Goal: Navigation & Orientation: Find specific page/section

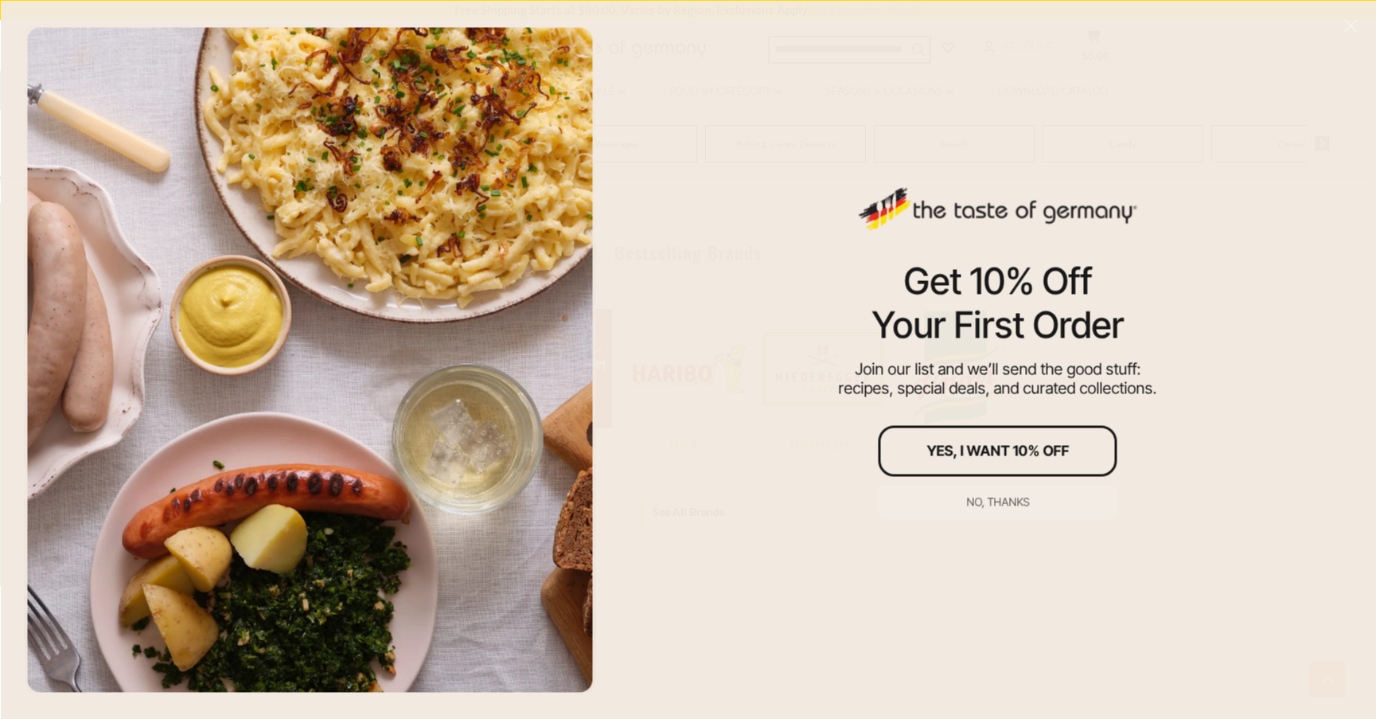
scroll to position [796, 0]
click at [1025, 501] on div "No, thanks" at bounding box center [997, 501] width 63 height 11
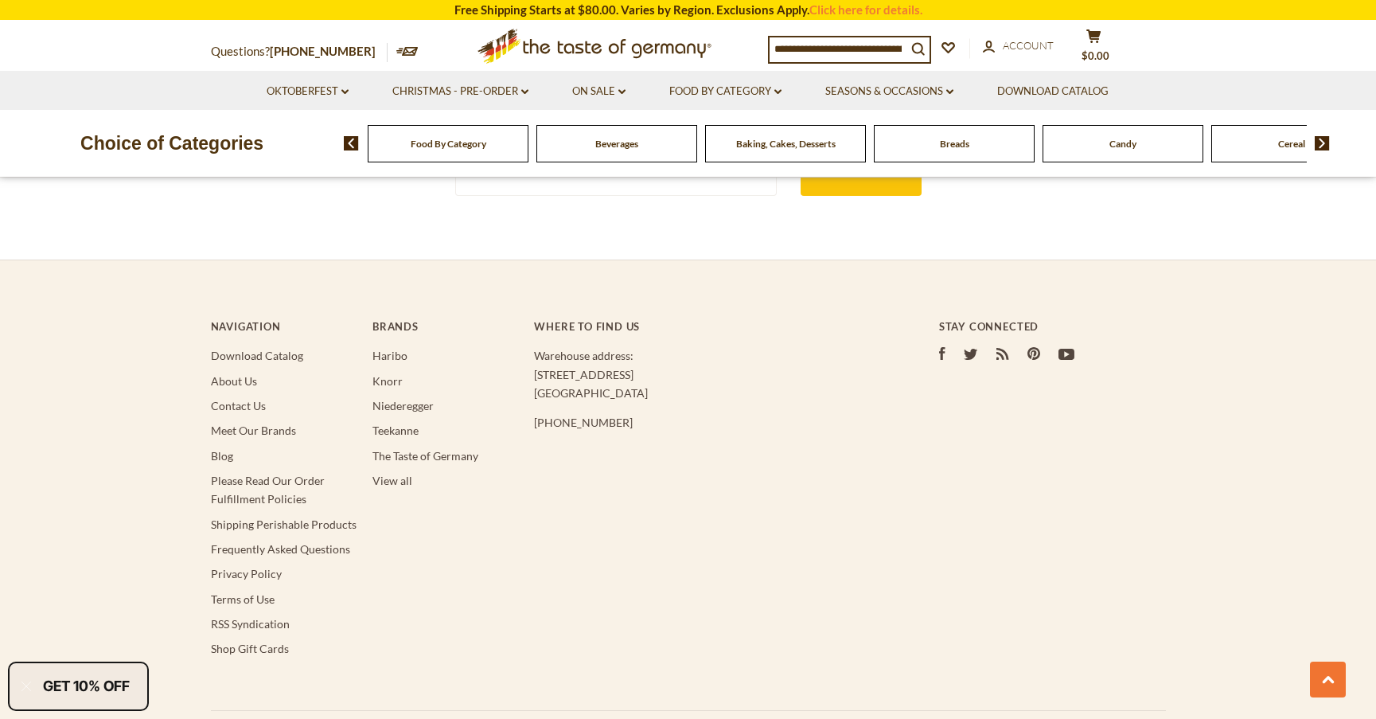
scroll to position [3095, 0]
click at [219, 378] on link "About Us" at bounding box center [234, 378] width 46 height 14
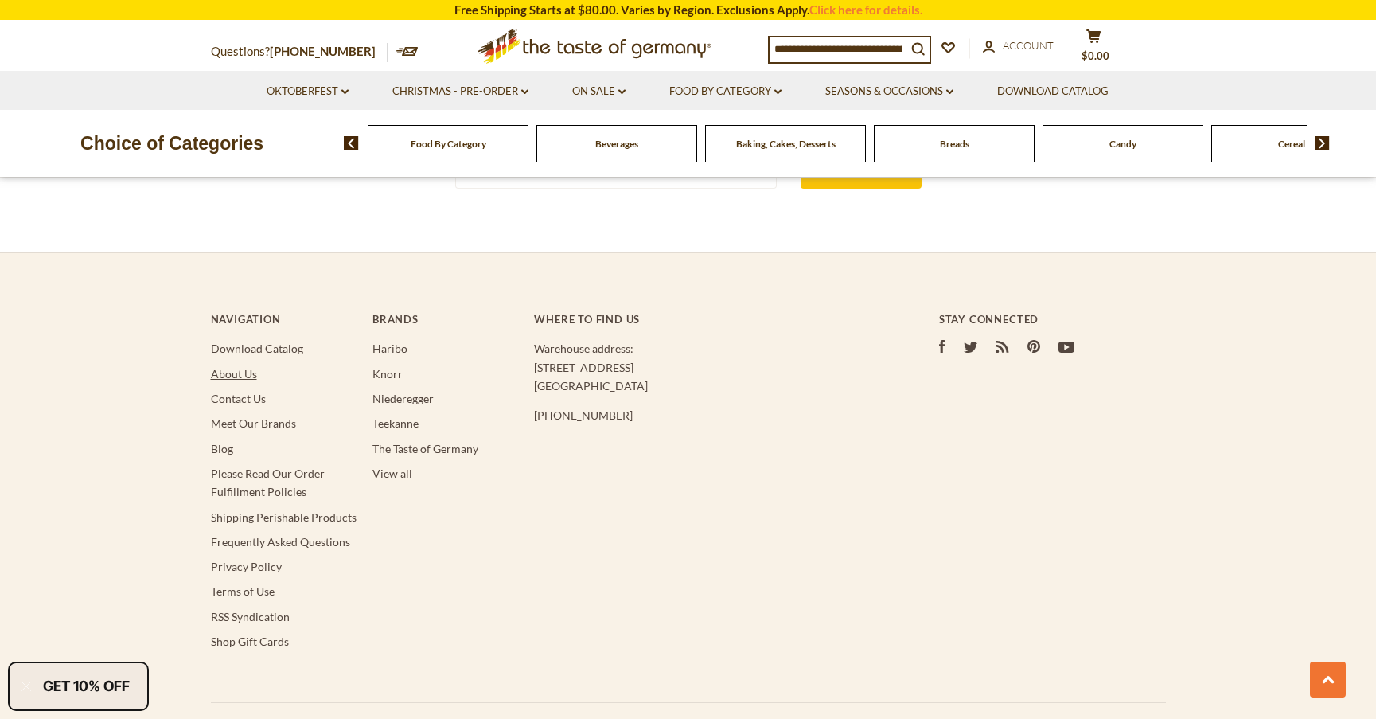
scroll to position [3061, 0]
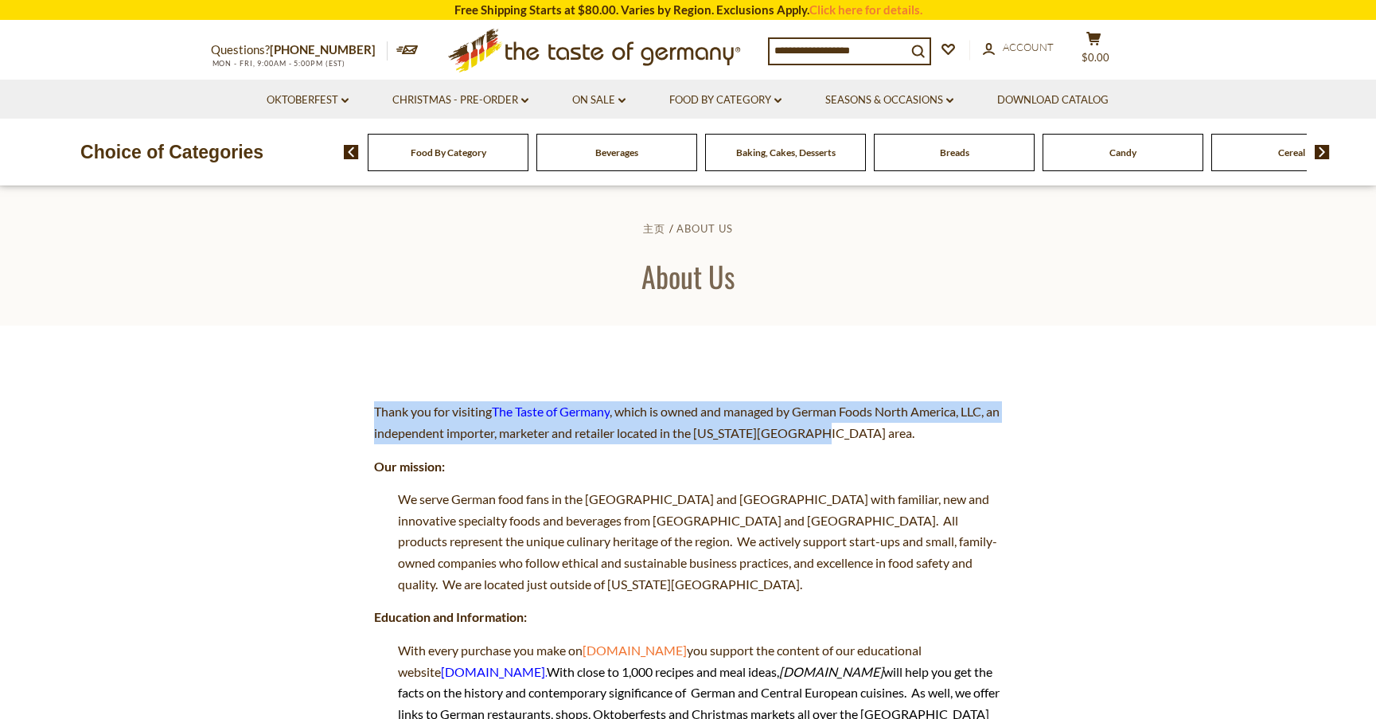
drag, startPoint x: 367, startPoint y: 407, endPoint x: 859, endPoint y: 436, distance: 492.7
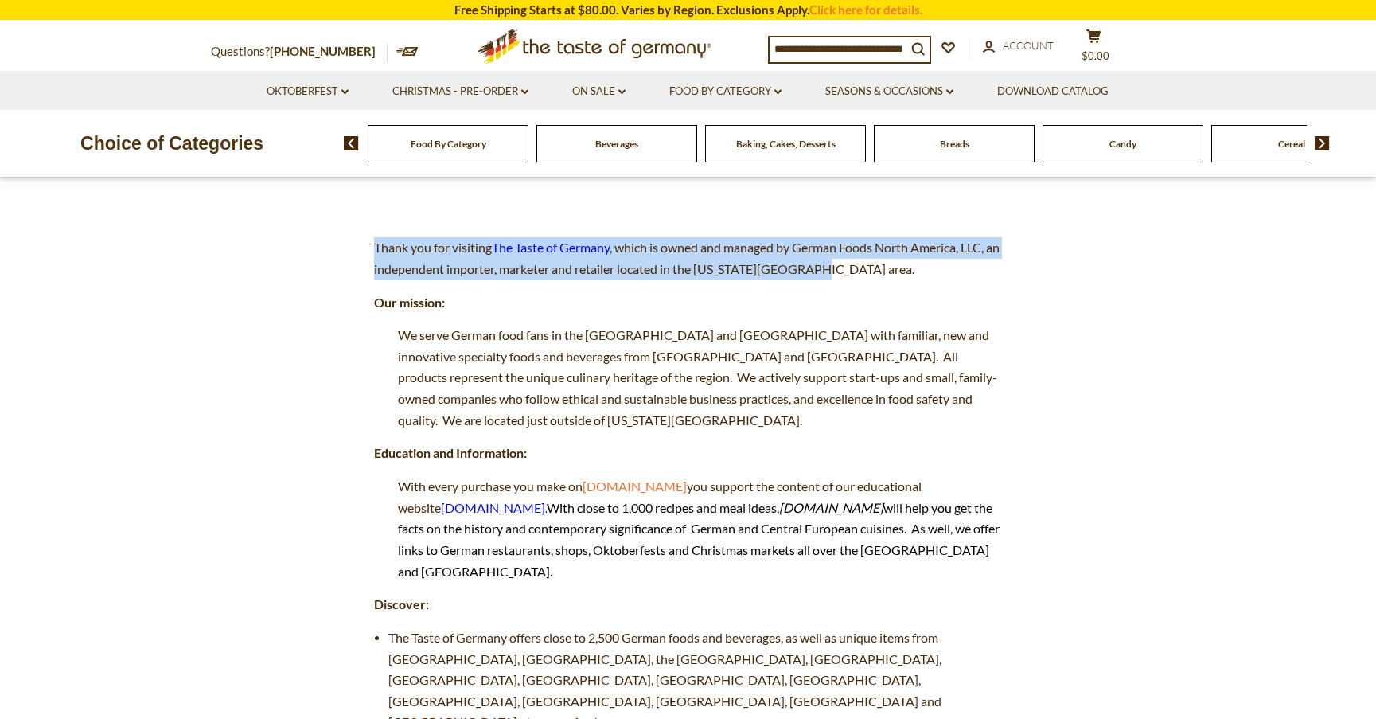
scroll to position [239, 0]
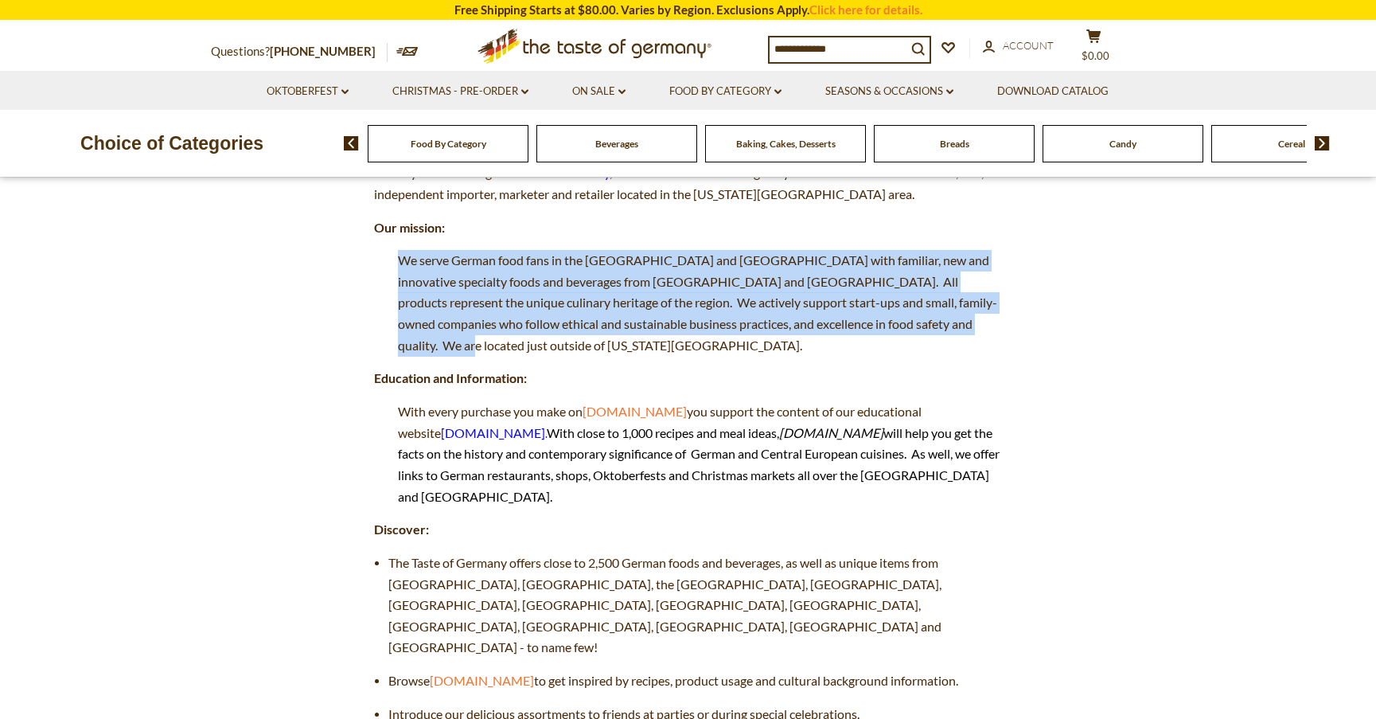
drag, startPoint x: 400, startPoint y: 258, endPoint x: 988, endPoint y: 334, distance: 593.9
click at [988, 334] on p "We serve German food fans in the US and Canada with familiar, new and innovativ…" at bounding box center [688, 303] width 629 height 106
